Goal: Transaction & Acquisition: Purchase product/service

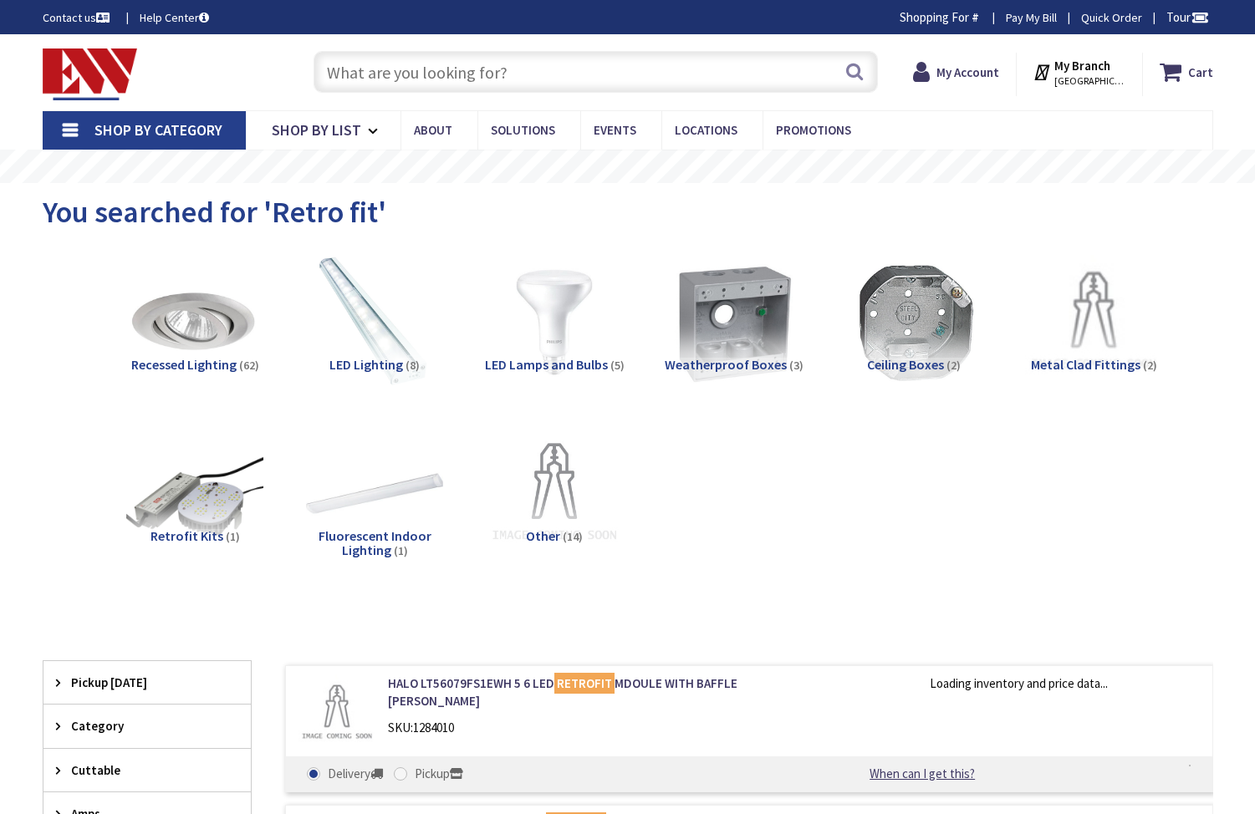
click at [539, 72] on input "text" at bounding box center [596, 72] width 564 height 42
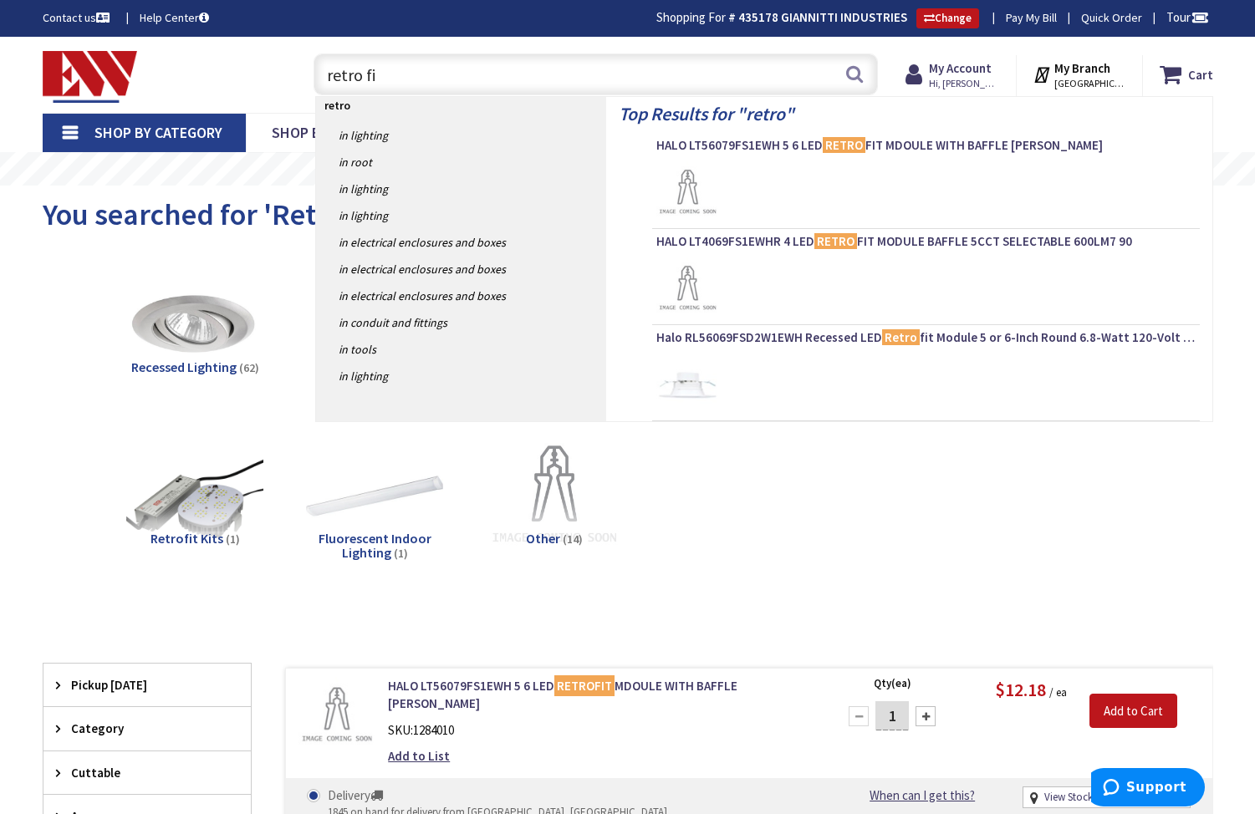
type input "retro fit"
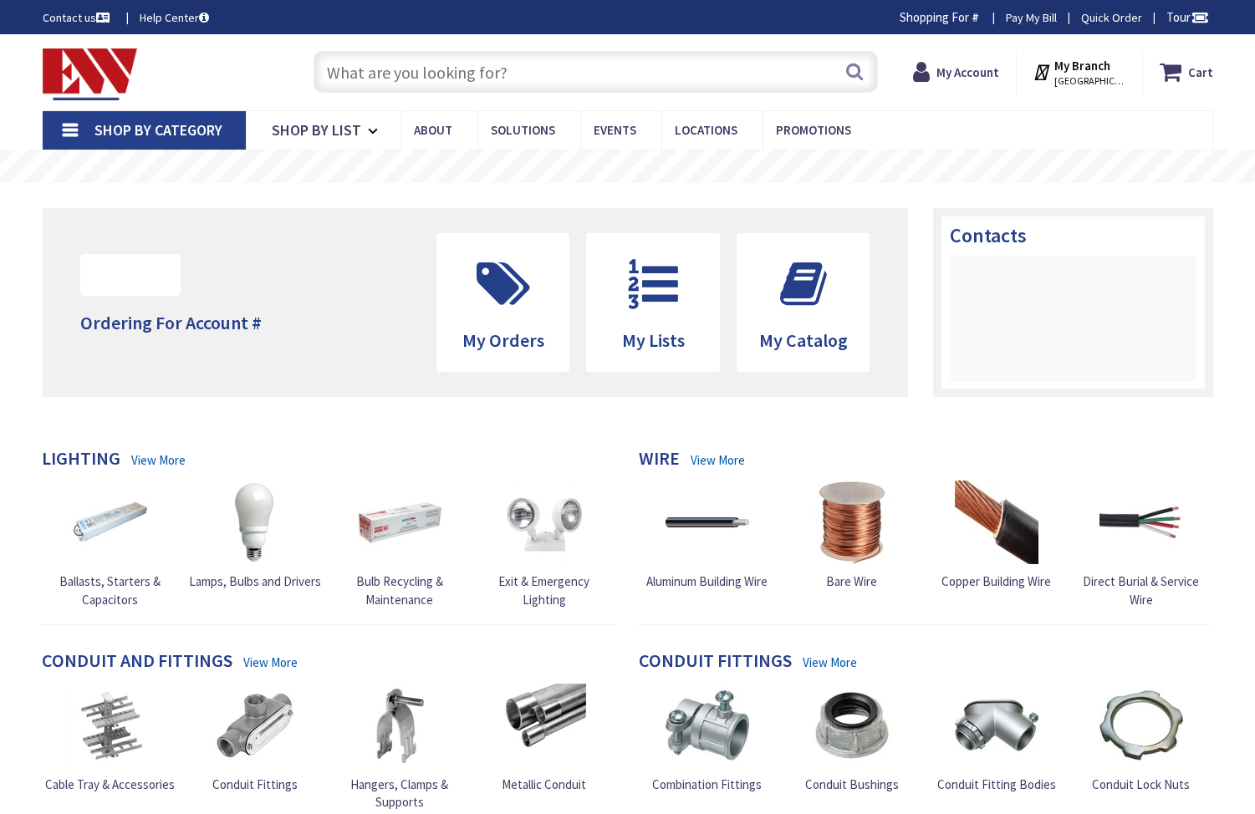
click at [550, 81] on input "text" at bounding box center [596, 72] width 564 height 42
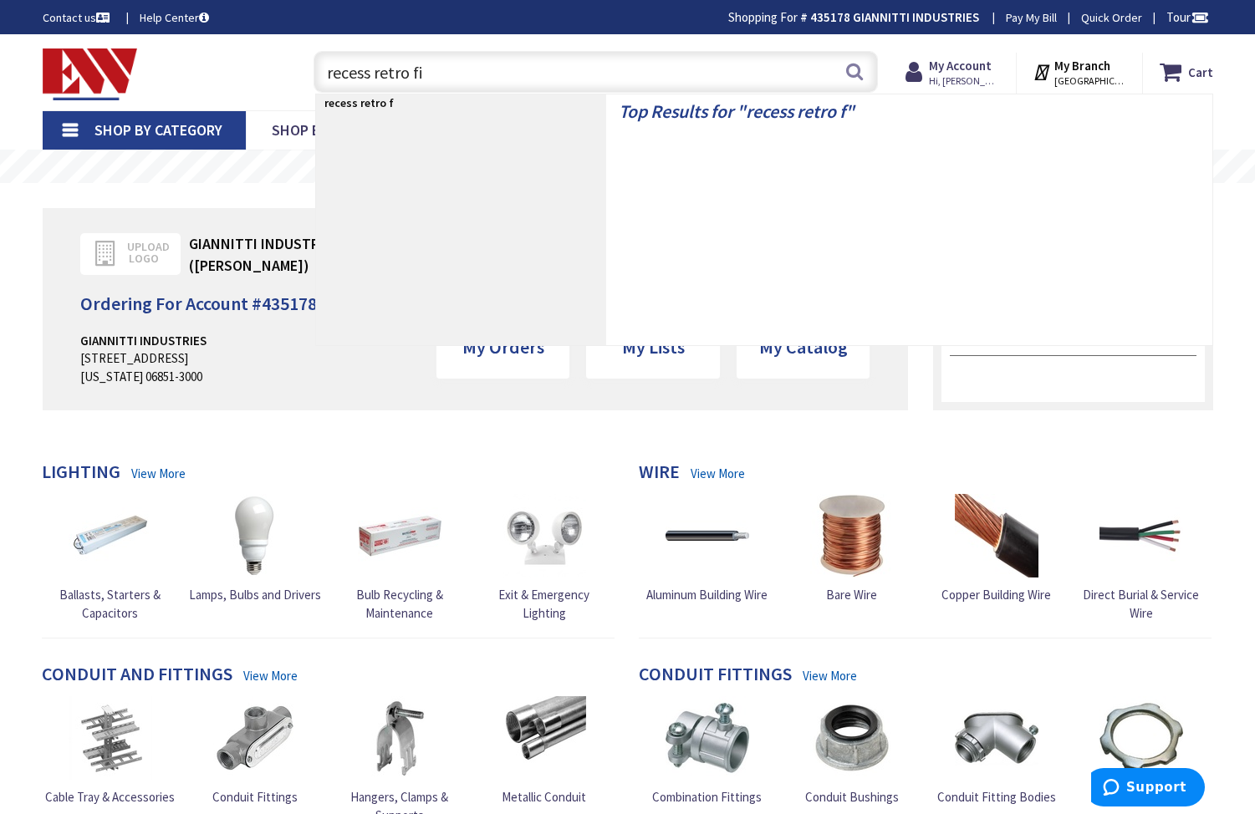
type input "recess retro fit"
